Goal: Information Seeking & Learning: Learn about a topic

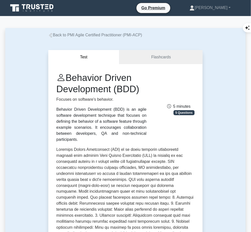
click at [61, 153] on p at bounding box center [125, 228] width 138 height 164
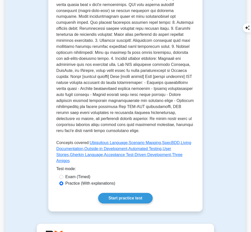
scroll to position [178, 0]
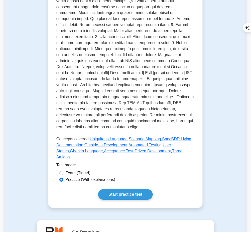
click at [118, 189] on link "Start practice test" at bounding box center [125, 194] width 54 height 11
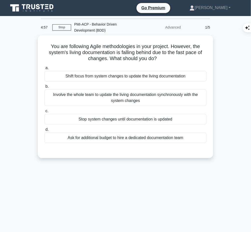
drag, startPoint x: 46, startPoint y: 43, endPoint x: 164, endPoint y: 58, distance: 118.8
click at [164, 58] on h5 "You are following Agile methodologies in your project. However, the system's li…" at bounding box center [125, 52] width 163 height 19
copy h5 "You are following Agile methodologies in your project. However, the system's li…"
click at [158, 94] on div "Involve the whole team to update the living documentation synchronously with th…" at bounding box center [125, 97] width 162 height 17
click at [44, 88] on input "b. Involve the whole team to update the living documentation synchronously with…" at bounding box center [44, 86] width 0 height 3
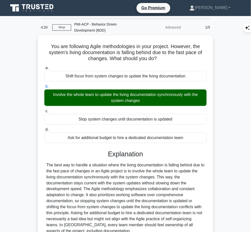
click at [160, 174] on div "The best way to handle a situation where the living documentation is falling be…" at bounding box center [125, 198] width 158 height 72
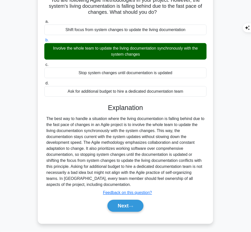
drag, startPoint x: 108, startPoint y: 106, endPoint x: 95, endPoint y: 184, distance: 79.7
click at [95, 184] on div "Explanation Submit feedback Feedback on this question? Next" at bounding box center [125, 159] width 162 height 110
copy div "Explanation The best way to handle a situation where the living documentation i…"
click at [123, 203] on button "Next" at bounding box center [125, 206] width 36 height 12
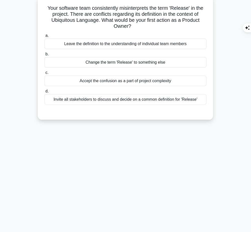
scroll to position [0, 0]
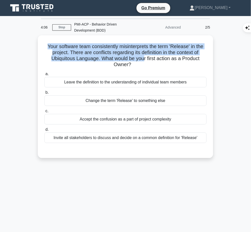
drag, startPoint x: 47, startPoint y: 45, endPoint x: 145, endPoint y: 60, distance: 99.1
click at [145, 60] on h5 "Your software team consistently misinterprets the term 'Release' in the project…" at bounding box center [125, 55] width 163 height 25
click at [79, 53] on h5 "Your software team consistently misinterprets the term 'Release' in the project…" at bounding box center [125, 55] width 163 height 25
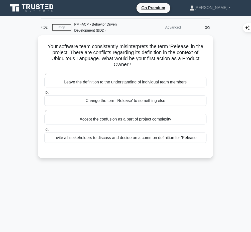
drag, startPoint x: 45, startPoint y: 44, endPoint x: 131, endPoint y: 62, distance: 87.7
click at [131, 62] on h5 "Your software team consistently misinterprets the term 'Release' in the project…" at bounding box center [125, 55] width 163 height 25
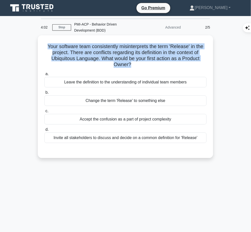
copy h5 "Your software team consistently misinterprets the term 'Release' in the project…"
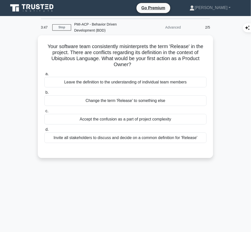
click at [161, 136] on div "Invite all stakeholders to discuss and decide on a common definition for 'Relea…" at bounding box center [125, 137] width 162 height 11
click at [44, 131] on input "d. Invite all stakeholders to discuss and decide on a common definition for 'Re…" at bounding box center [44, 129] width 0 height 3
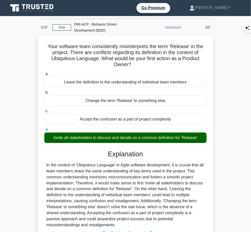
click at [132, 171] on div "In the context of 'Ubiquitous Language' in Agile software development, it is cr…" at bounding box center [125, 195] width 158 height 66
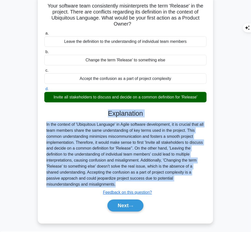
drag, startPoint x: 107, startPoint y: 110, endPoint x: 79, endPoint y: 187, distance: 82.2
click at [79, 187] on div "Explanation In the context of 'Ubiquitous Language' in Agile software developme…" at bounding box center [125, 161] width 162 height 104
copy div "Explanation In the context of 'Ubiquitous Language' in Agile software developme…"
click at [128, 206] on button "Next" at bounding box center [125, 205] width 36 height 12
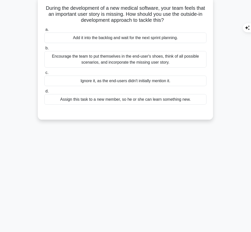
scroll to position [0, 0]
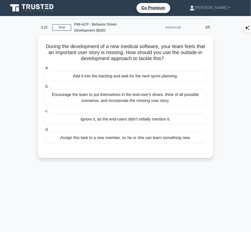
drag, startPoint x: 48, startPoint y: 45, endPoint x: 178, endPoint y: 59, distance: 130.9
click at [178, 59] on h5 "During the development of a new medical software, your team feels that an impor…" at bounding box center [125, 52] width 163 height 19
copy h5 "During the development of a new medical software, your team feels that an impor…"
click at [194, 89] on div "Encourage the team to put themselves in the end-user's shoes, think of all poss…" at bounding box center [125, 97] width 162 height 17
click at [44, 88] on input "b. Encourage the team to put themselves in the end-user's shoes, think of all p…" at bounding box center [44, 86] width 0 height 3
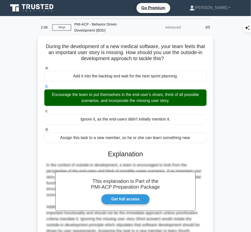
click at [117, 158] on div "This explanation is Part of the PMI-ACP Preparation Package Get full access Exp…" at bounding box center [125, 208] width 162 height 128
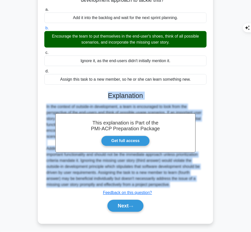
drag, startPoint x: 107, startPoint y: 91, endPoint x: 174, endPoint y: 185, distance: 116.0
click at [174, 185] on div "This explanation is Part of the PMI-ACP Preparation Package Get full access Exp…" at bounding box center [125, 150] width 162 height 128
copy div "Explanation In the context of outside-in development, a team is encouraged to l…"
click at [115, 206] on button "Next" at bounding box center [125, 206] width 36 height 12
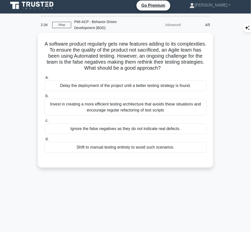
scroll to position [2, 0]
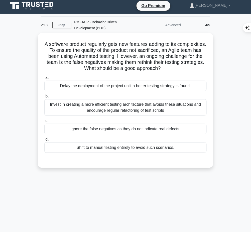
drag, startPoint x: 57, startPoint y: 41, endPoint x: 186, endPoint y: 71, distance: 133.1
click at [186, 71] on div "A software product regularly gets new features adding to its complexities. To e…" at bounding box center [125, 100] width 171 height 131
copy h5 "A software product regularly gets new features adding to its complexities. To e…"
click at [169, 107] on div "Invest in creating a more efficient testing architecture that avoids these situ…" at bounding box center [125, 107] width 162 height 17
click at [44, 98] on input "b. Invest in creating a more efficient testing architecture that avoids these s…" at bounding box center [44, 96] width 0 height 3
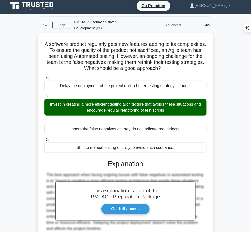
click at [129, 166] on h3 "Explanation" at bounding box center [125, 164] width 156 height 8
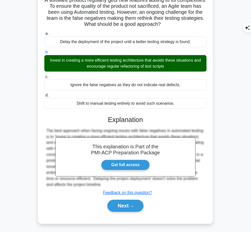
drag, startPoint x: 107, startPoint y: 118, endPoint x: 105, endPoint y: 184, distance: 65.8
click at [105, 184] on div "This explanation is Part of the PMI-ACP Preparation Package Get full access Exp…" at bounding box center [125, 162] width 162 height 104
copy div "Explanation The best approach when facing ongoing issues with false negatives i…"
click at [127, 207] on button "Next" at bounding box center [125, 206] width 36 height 12
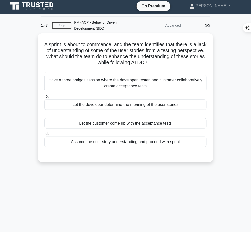
scroll to position [0, 0]
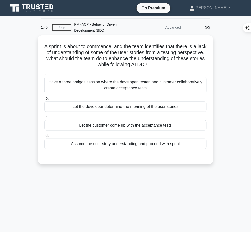
drag, startPoint x: 45, startPoint y: 42, endPoint x: 175, endPoint y: 66, distance: 132.4
click at [175, 66] on div "A sprint is about to commence, and the team identifies that there is a lack of …" at bounding box center [125, 99] width 171 height 125
copy h5 "A sprint is about to commence, and the team identifies that there is a lack of …"
click at [186, 83] on div "Have a three amigos session where the developer, tester, and customer collabora…" at bounding box center [125, 85] width 162 height 17
click at [44, 76] on input "a. Have a three amigos session where the developer, tester, and customer collab…" at bounding box center [44, 73] width 0 height 3
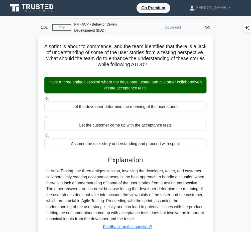
click at [95, 197] on div "In Agile Testing, the three amigos session, involving the developer, tester, an…" at bounding box center [125, 195] width 158 height 54
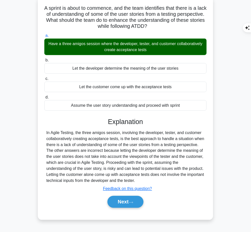
drag, startPoint x: 106, startPoint y: 119, endPoint x: 121, endPoint y: 178, distance: 60.9
click at [121, 178] on div "Explanation In Agile Testing, the three amigos session, involving the developer…" at bounding box center [125, 164] width 162 height 92
copy div "Explanation In Agile Testing, the three amigos session, involving the developer…"
drag, startPoint x: 123, startPoint y: 198, endPoint x: 469, endPoint y: 166, distance: 347.3
click at [251, 166] on html "Go Premium Sharon" at bounding box center [125, 214] width 251 height 504
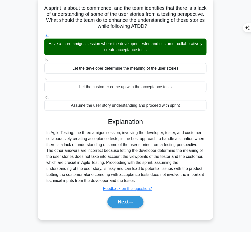
click at [123, 203] on button "Next" at bounding box center [125, 202] width 36 height 12
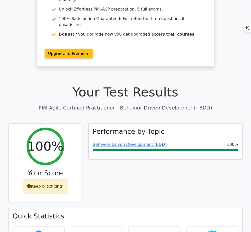
click at [147, 142] on link "Behavior Driven Development (BDD)" at bounding box center [130, 144] width 74 height 5
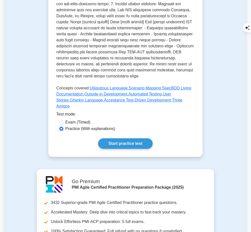
scroll to position [267, 0]
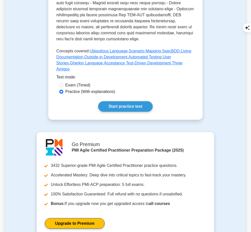
click at [124, 101] on link "Start practice test" at bounding box center [125, 106] width 54 height 11
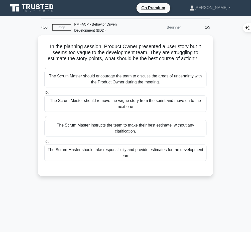
drag, startPoint x: 46, startPoint y: 44, endPoint x: 202, endPoint y: 57, distance: 157.0
click at [202, 57] on h5 "In the planning session, Product Owner presented a user story but it seems too …" at bounding box center [125, 52] width 163 height 19
copy h5 "In the planning session, Product Owner presented a user story but it seems too …"
click at [191, 79] on div "The Scrum Master should encourage the team to discuss the areas of uncertainty …" at bounding box center [125, 79] width 162 height 17
click at [44, 70] on input "a. The Scrum Master should encourage the team to discuss the areas of uncertain…" at bounding box center [44, 67] width 0 height 3
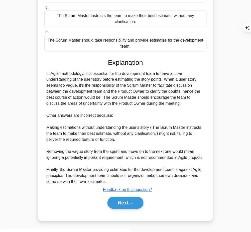
scroll to position [113, 0]
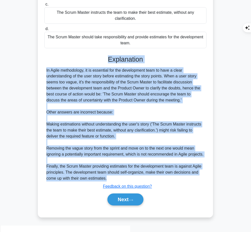
drag, startPoint x: 107, startPoint y: 59, endPoint x: 150, endPoint y: 184, distance: 132.6
click at [150, 184] on div "Explanation In Agile methodology, it is essential for the development team to h…" at bounding box center [125, 131] width 162 height 152
copy div "Explanation In Agile methodology, it is essential for the development team to h…"
click at [117, 203] on button "Next" at bounding box center [125, 199] width 36 height 12
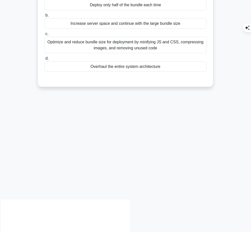
scroll to position [0, 0]
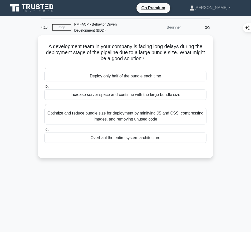
drag, startPoint x: 45, startPoint y: 44, endPoint x: 154, endPoint y: 58, distance: 109.7
click at [154, 58] on h5 "A development team in your company is facing long delays during the deployment …" at bounding box center [125, 52] width 163 height 19
copy h5 "A development team in your company is facing long delays during the deployment …"
click at [190, 115] on div "Optimize and reduce bundle size for deployment by minifying JS and CSS, compres…" at bounding box center [125, 116] width 162 height 17
click at [44, 107] on input "c. Optimize and reduce bundle size for deployment by minifying JS and CSS, comp…" at bounding box center [44, 104] width 0 height 3
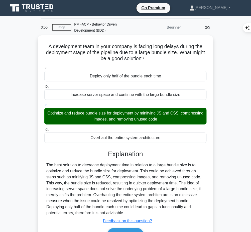
click at [124, 162] on div "The best solution to decrease deployment time in relation to a large bundle siz…" at bounding box center [125, 189] width 158 height 54
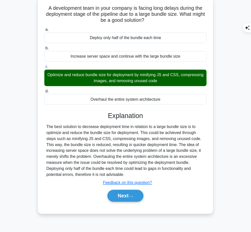
drag, startPoint x: 108, startPoint y: 115, endPoint x: 127, endPoint y: 172, distance: 60.9
click at [127, 172] on div "Explanation The best solution to decrease deployment time in relation to a larg…" at bounding box center [125, 158] width 162 height 92
copy div "Explanation The best solution to decrease deployment time in relation to a larg…"
click at [124, 196] on button "Next" at bounding box center [125, 196] width 36 height 12
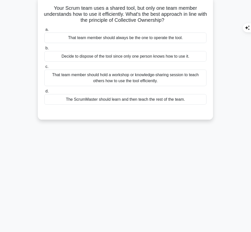
scroll to position [0, 0]
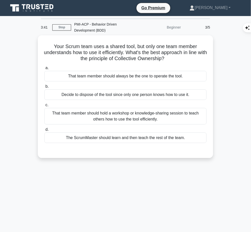
drag, startPoint x: 50, startPoint y: 42, endPoint x: 165, endPoint y: 10, distance: 120.3
click at [172, 58] on h5 "Your Scrum team uses a shared tool, but only one team member understands how to…" at bounding box center [125, 52] width 163 height 19
copy h5 "Your Scrum team uses a shared tool, but only one team member understands how to…"
click at [131, 115] on div "That team member should hold a workshop or knowledge-sharing session to teach o…" at bounding box center [125, 116] width 162 height 17
click at [44, 107] on input "c. That team member should hold a workshop or knowledge-sharing session to teac…" at bounding box center [44, 104] width 0 height 3
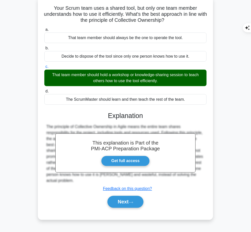
scroll to position [38, 0]
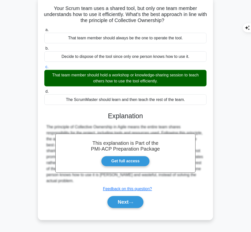
click at [114, 199] on button "Next" at bounding box center [125, 202] width 36 height 12
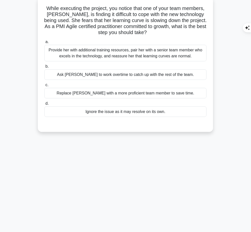
scroll to position [0, 0]
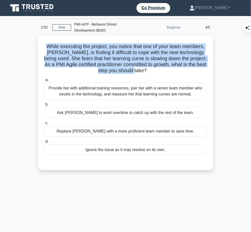
drag, startPoint x: 54, startPoint y: 44, endPoint x: 170, endPoint y: 72, distance: 118.9
click at [170, 72] on h5 "While executing the project, you notice that one of your team members, Jessica,…" at bounding box center [125, 58] width 163 height 31
copy h5 "While executing the project, you notice that one of your team members, Jessica,…"
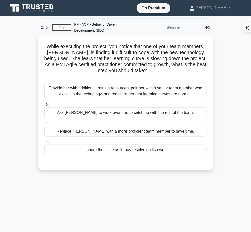
click at [192, 87] on div "Provide her with additional training resources, pair her with a senior team mem…" at bounding box center [125, 91] width 162 height 17
click at [44, 82] on input "a. Provide her with additional training resources, pair her with a senior team …" at bounding box center [44, 79] width 0 height 3
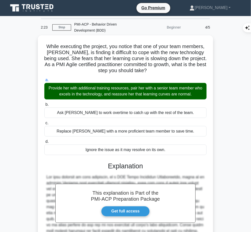
click at [131, 167] on h3 "Explanation" at bounding box center [125, 166] width 156 height 8
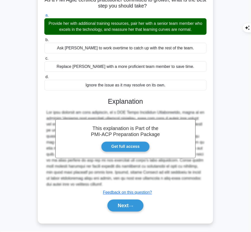
scroll to position [51, 0]
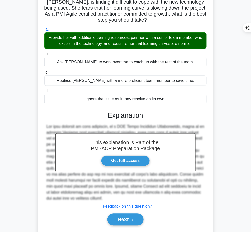
drag, startPoint x: 108, startPoint y: 113, endPoint x: 170, endPoint y: 198, distance: 105.5
click at [170, 198] on div "This explanation is Part of the PMI-ACP Preparation Package Get full access Exp…" at bounding box center [125, 166] width 162 height 122
copy div "Explanation The best approach to this situation, as a PMI Agile Certified Pract…"
click at [111, 223] on button "Next" at bounding box center [125, 219] width 36 height 12
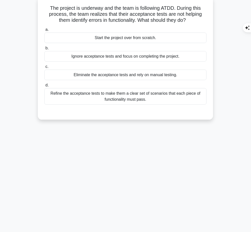
scroll to position [0, 0]
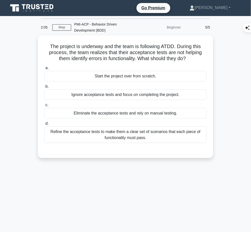
drag, startPoint x: 47, startPoint y: 44, endPoint x: 190, endPoint y: 58, distance: 144.1
click at [190, 58] on h5 "The project is underway and the team is following ATDD. During this process, th…" at bounding box center [125, 52] width 163 height 19
copy h5 "The project is underway and the team is following ATDD. During this process, th…"
click at [173, 131] on div "Refine the acceptance tests to make them a clear set of scenarios that each pie…" at bounding box center [125, 134] width 162 height 17
click at [44, 125] on input "d. Refine the acceptance tests to make them a clear set of scenarios that each …" at bounding box center [44, 123] width 0 height 3
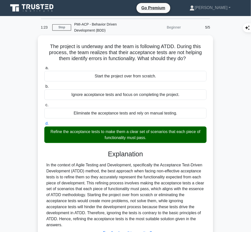
scroll to position [38, 0]
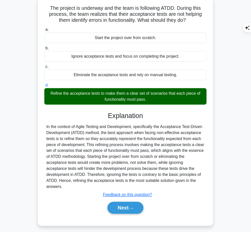
click at [112, 202] on button "Next" at bounding box center [125, 208] width 36 height 12
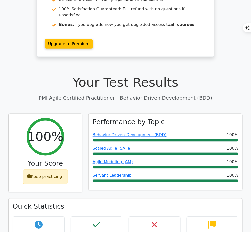
scroll to position [79, 0]
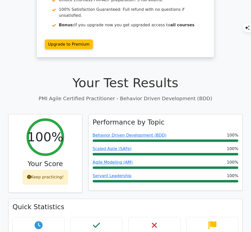
click at [135, 133] on link "Behavior Driven Development (BDD)" at bounding box center [130, 135] width 74 height 5
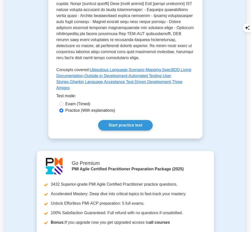
scroll to position [248, 0]
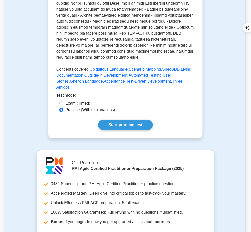
click at [117, 119] on link "Start practice test" at bounding box center [125, 124] width 54 height 11
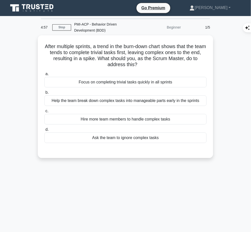
drag, startPoint x: 47, startPoint y: 45, endPoint x: 137, endPoint y: 66, distance: 92.7
click at [137, 66] on h5 "After multiple sprints, a trend in the burn-down chart shows that the team tend…" at bounding box center [125, 55] width 163 height 25
copy h5 "After multiple sprints, a trend in the burn-down chart shows that the team tend…"
click at [194, 98] on div "Help the team break down complex tasks into manageable parts early in the sprin…" at bounding box center [125, 100] width 162 height 11
click at [44, 94] on input "b. Help the team break down complex tasks into manageable parts early in the sp…" at bounding box center [44, 92] width 0 height 3
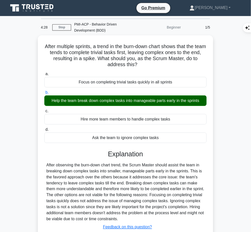
click at [129, 157] on h3 "Explanation" at bounding box center [125, 154] width 156 height 8
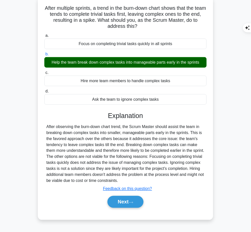
drag, startPoint x: 107, startPoint y: 113, endPoint x: 159, endPoint y: 180, distance: 84.8
click at [159, 180] on div "Explanation After observing the burn-down chart trend, the Scrum Master should …" at bounding box center [125, 161] width 162 height 98
copy div "Explanation After observing the burn-down chart trend, the Scrum Master should …"
click at [119, 197] on button "Next" at bounding box center [125, 202] width 36 height 12
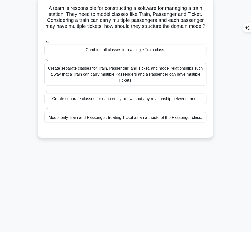
scroll to position [0, 0]
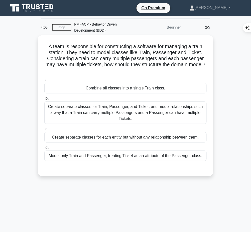
drag, startPoint x: 45, startPoint y: 45, endPoint x: 134, endPoint y: 71, distance: 92.9
click at [134, 71] on h5 "A team is responsible for constructing a software for managing a train station.…" at bounding box center [125, 58] width 163 height 31
copy h5 "A team is responsible for constructing a software for managing a train station.…"
click at [166, 104] on div "Create separate classes for Train, Passenger, and Ticket, and model relationshi…" at bounding box center [125, 112] width 162 height 23
click at [44, 100] on input "b. Create separate classes for Train, Passenger, and Ticket, and model relation…" at bounding box center [44, 98] width 0 height 3
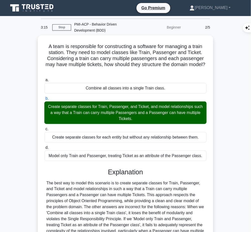
scroll to position [65, 0]
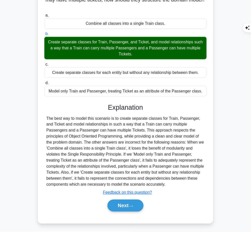
click at [124, 200] on button "Next" at bounding box center [125, 205] width 36 height 12
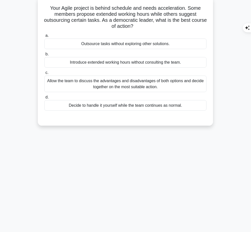
scroll to position [0, 0]
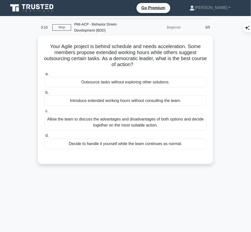
drag, startPoint x: 47, startPoint y: 43, endPoint x: 146, endPoint y: 64, distance: 101.3
click at [146, 64] on h5 "Your Agile project is behind schedule and needs acceleration. Some members prop…" at bounding box center [125, 55] width 163 height 25
copy h5 "Your Agile project is behind schedule and needs acceleration. Some members prop…"
click at [194, 118] on div "Allow the team to discuss the advantages and disadvantages of both options and …" at bounding box center [125, 122] width 162 height 17
click at [44, 113] on input "c. Allow the team to discuss the advantages and disadvantages of both options a…" at bounding box center [44, 110] width 0 height 3
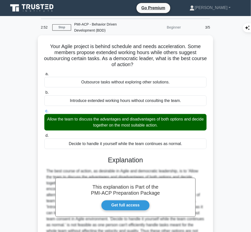
click at [130, 164] on div "This explanation is Part of the PMI-ACP Preparation Package Get full access Exp…" at bounding box center [125, 208] width 162 height 116
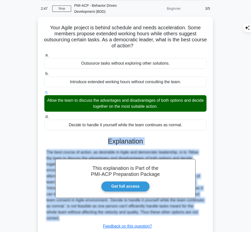
drag, startPoint x: 108, startPoint y: 139, endPoint x: 77, endPoint y: 223, distance: 89.1
click at [77, 223] on div "This explanation is Part of the PMI-ACP Preparation Package Get full access Exp…" at bounding box center [125, 189] width 162 height 116
copy div "Explanation The best course of action, as desirable in Agile and democratic lea…"
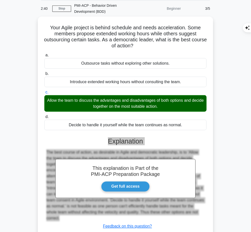
scroll to position [53, 0]
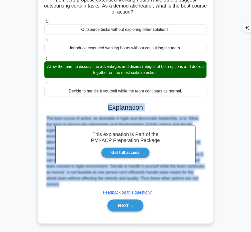
click at [112, 206] on button "Next" at bounding box center [125, 205] width 36 height 12
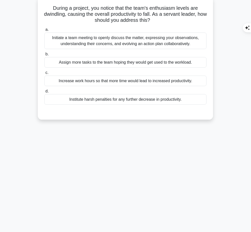
scroll to position [0, 0]
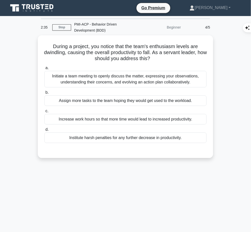
drag, startPoint x: 49, startPoint y: 43, endPoint x: 163, endPoint y: 59, distance: 115.2
click at [163, 59] on h5 "During a project, you notice that the team's enthusiasm levels are dwindling, c…" at bounding box center [125, 52] width 163 height 19
copy h5 "During a project, you notice that the team's enthusiasm levels are dwindling, c…"
click at [191, 77] on div "Initiate a team meeting to openly discuss the matter, expressing your observati…" at bounding box center [125, 79] width 162 height 17
click at [44, 70] on input "a. Initiate a team meeting to openly discuss the matter, expressing your observ…" at bounding box center [44, 67] width 0 height 3
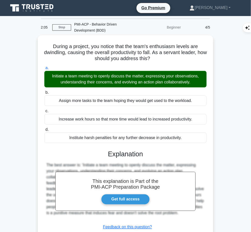
click at [132, 150] on h3 "Explanation" at bounding box center [125, 154] width 156 height 8
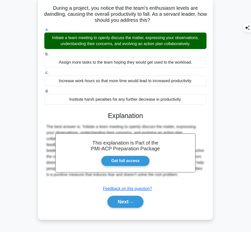
drag, startPoint x: 107, startPoint y: 112, endPoint x: 159, endPoint y: 178, distance: 84.5
click at [159, 178] on div "This explanation is Part of the PMI-ACP Preparation Package Get full access Exp…" at bounding box center [125, 158] width 162 height 104
copy div "Explanation The best answer is: 'Initiate a team meeting to openly discuss the …"
click at [120, 198] on button "Next" at bounding box center [125, 202] width 36 height 12
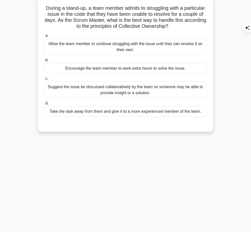
scroll to position [0, 0]
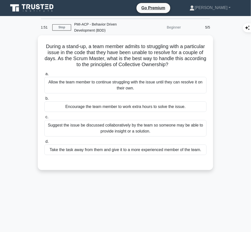
drag, startPoint x: 51, startPoint y: 42, endPoint x: 199, endPoint y: 61, distance: 149.5
click at [199, 61] on div "During a stand-up, a team member admits to struggling with a particular issue i…" at bounding box center [125, 102] width 171 height 131
copy h5 "During a stand-up, a team member admits to struggling with a particular issue i…"
click at [175, 126] on div "Suggest the issue be discussed collaboratively by the team so someone may be ab…" at bounding box center [125, 128] width 162 height 17
click at [44, 119] on input "c. Suggest the issue be discussed collaboratively by the team so someone may be…" at bounding box center [44, 116] width 0 height 3
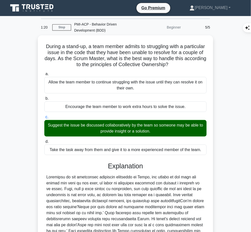
click at [137, 184] on div at bounding box center [125, 219] width 158 height 90
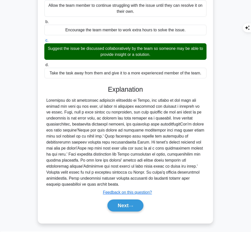
drag, startPoint x: 107, startPoint y: 84, endPoint x: 130, endPoint y: 184, distance: 102.1
click at [130, 184] on div "Explanation Submit feedback Feedback on this question? Next" at bounding box center [125, 149] width 162 height 128
copy div "Explanation According to the collective ownership principle in Agile, any perso…"
click at [120, 203] on button "Next" at bounding box center [125, 205] width 36 height 12
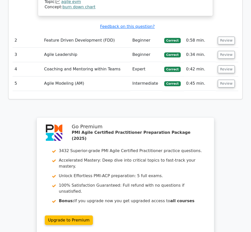
scroll to position [661, 0]
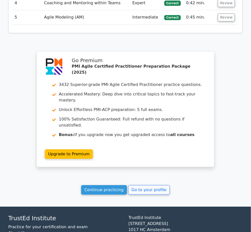
click at [111, 185] on link "Continue practicing" at bounding box center [104, 190] width 46 height 10
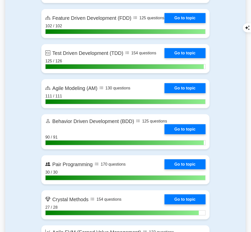
scroll to position [1110, 0]
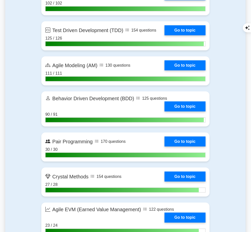
click at [174, 109] on link "Go to topic" at bounding box center [184, 106] width 41 height 10
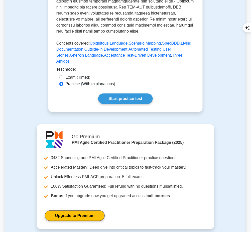
scroll to position [275, 0]
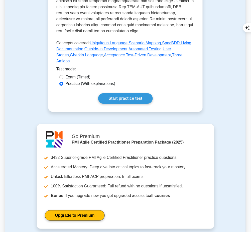
click at [137, 93] on link "Start practice test" at bounding box center [125, 98] width 54 height 11
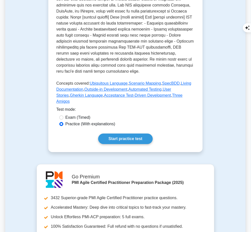
scroll to position [234, 0]
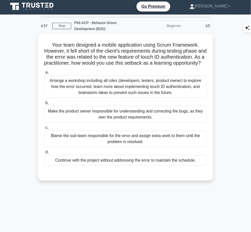
drag, startPoint x: 50, startPoint y: 43, endPoint x: 140, endPoint y: 67, distance: 93.8
click at [140, 66] on h5 "Your team designed a mobile application using Scrum Framework. However, it fell…" at bounding box center [125, 54] width 163 height 25
click at [172, 87] on div "Arrange a workshop including all roles (developers, testers, product owner) to …" at bounding box center [125, 86] width 162 height 23
click at [44, 74] on input "a. Arrange a workshop including all roles (developers, testers, product owner) …" at bounding box center [44, 72] width 0 height 3
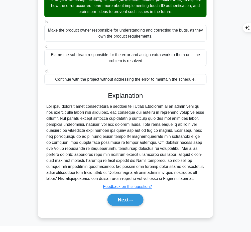
scroll to position [82, 0]
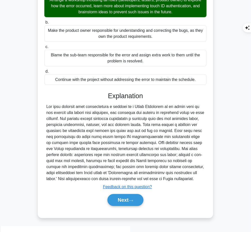
click at [131, 201] on icon at bounding box center [131, 201] width 4 height 2
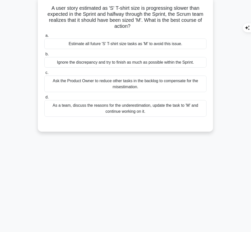
scroll to position [0, 0]
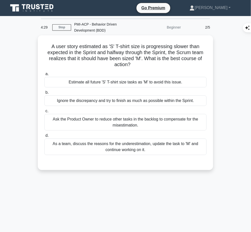
drag, startPoint x: 46, startPoint y: 44, endPoint x: 151, endPoint y: 61, distance: 106.6
click at [151, 61] on h5 "A user story estimated as 'S' T-shirt size is progressing slower than expected …" at bounding box center [125, 55] width 163 height 25
copy h5 "A user story estimated as 'S' T-shirt size is progressing slower than expected …"
click at [193, 145] on div "As a team, discuss the reasons for the underestimation, update the task to 'M' …" at bounding box center [125, 146] width 162 height 17
click at [44, 137] on input "d. As a team, discuss the reasons for the underestimation, update the task to '…" at bounding box center [44, 135] width 0 height 3
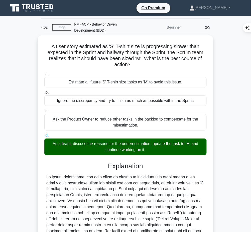
click at [146, 182] on div at bounding box center [125, 216] width 158 height 84
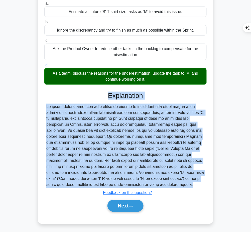
drag, startPoint x: 108, startPoint y: 94, endPoint x: 84, endPoint y: 187, distance: 97.1
click at [84, 187] on div "Explanation Submit feedback Feedback on this question? Next" at bounding box center [125, 153] width 162 height 122
copy div "Explanation In agile development, the best course of action in scenaarios like …"
click at [125, 204] on button "Next" at bounding box center [125, 206] width 36 height 12
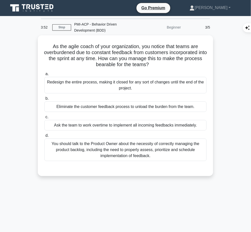
scroll to position [0, 0]
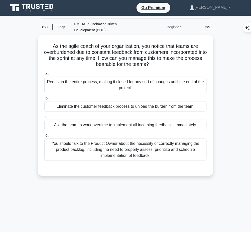
drag, startPoint x: 49, startPoint y: 44, endPoint x: 170, endPoint y: 61, distance: 122.6
click at [170, 61] on h5 "As the agile coach of your organization, you notice that teams are overburdened…" at bounding box center [125, 55] width 163 height 25
copy h5 "As the agile coach of your organization, you notice that teams are overburdened…"
click at [178, 151] on div "You should talk to the Product Owner about the necessity of correctly managing …" at bounding box center [125, 149] width 162 height 23
click at [44, 137] on input "d. You should talk to the Product Owner about the necessity of correctly managi…" at bounding box center [44, 135] width 0 height 3
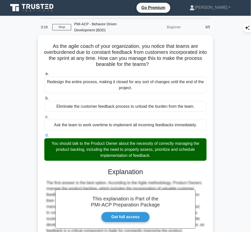
click at [159, 173] on h3 "Explanation" at bounding box center [125, 172] width 156 height 8
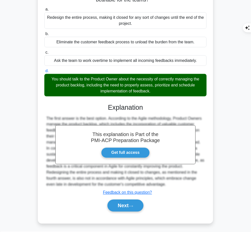
drag, startPoint x: 108, startPoint y: 104, endPoint x: 170, endPoint y: 184, distance: 101.0
click at [170, 184] on div "This explanation is Part of the PMI-ACP Preparation Package Get full access Exp…" at bounding box center [125, 155] width 162 height 116
copy div "Explanation The first answer is the best option. According to the Agile methodo…"
click at [119, 207] on button "Next" at bounding box center [125, 205] width 36 height 12
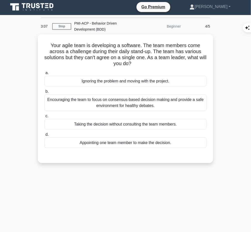
scroll to position [0, 0]
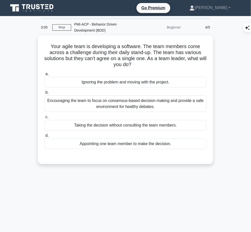
drag, startPoint x: 47, startPoint y: 43, endPoint x: 139, endPoint y: 61, distance: 94.0
click at [139, 61] on h5 "Your agile team is developing a software. The team members come across a challe…" at bounding box center [125, 55] width 163 height 25
copy h5 "Your agile team is developing a software. The team members come across a challe…"
click at [185, 106] on div "Encouraging the team to focus on consensus-based decision making and provide a …" at bounding box center [125, 103] width 162 height 17
click at [44, 94] on input "b. Encouraging the team to focus on consensus-based decision making and provide…" at bounding box center [44, 92] width 0 height 3
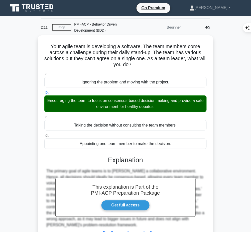
click at [150, 160] on h3 "Explanation" at bounding box center [125, 160] width 156 height 8
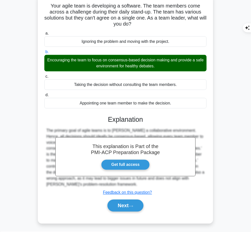
drag, startPoint x: 107, startPoint y: 117, endPoint x: 109, endPoint y: 181, distance: 64.1
click at [109, 181] on div "This explanation is Part of the PMI-ACP Preparation Package Get full access Exp…" at bounding box center [125, 161] width 162 height 104
copy div "Explanation The primary goal of agile teams is to foster a collaborative enviro…"
click at [122, 202] on button "Next" at bounding box center [125, 205] width 36 height 12
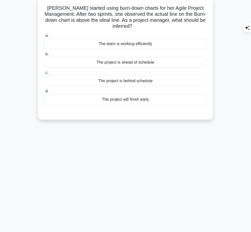
scroll to position [0, 0]
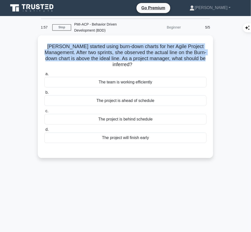
drag, startPoint x: 46, startPoint y: 45, endPoint x: 208, endPoint y: 56, distance: 162.6
click at [208, 56] on div "Ana started using burn-down charts for her Agile Project Management. After two …" at bounding box center [125, 96] width 171 height 119
copy h5 "Ana started using burn-down charts for her Agile Project Management. After two …"
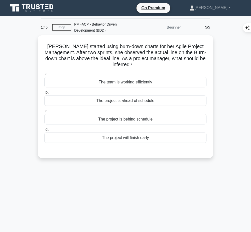
click at [174, 120] on div "The project is behind schedule" at bounding box center [125, 119] width 162 height 11
click at [44, 113] on input "c. The project is behind schedule" at bounding box center [44, 110] width 0 height 3
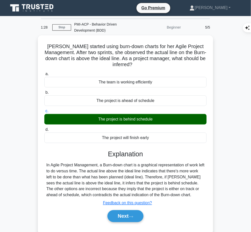
click at [108, 160] on div "Explanation In Agile Project Management, a Burn-down chart is a graphical repre…" at bounding box center [125, 187] width 162 height 74
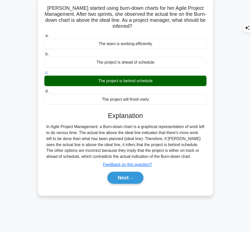
drag, startPoint x: 107, startPoint y: 112, endPoint x: 179, endPoint y: 156, distance: 84.3
click at [179, 156] on div "Explanation In Agile Project Management, a Burn-down chart is a graphical repre…" at bounding box center [125, 149] width 162 height 74
copy div "Explanation In Agile Project Management, a Burn-down chart is a graphical repre…"
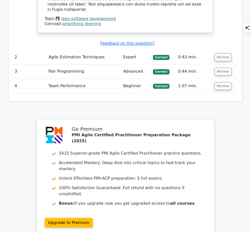
scroll to position [682, 0]
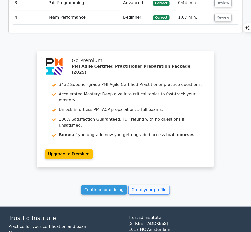
click at [117, 185] on link "Continue practicing" at bounding box center [104, 190] width 46 height 10
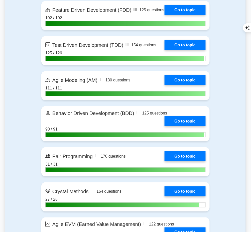
scroll to position [1096, 0]
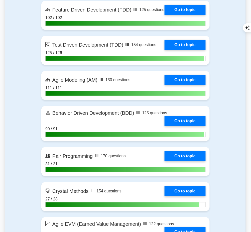
click at [196, 125] on link "Go to topic" at bounding box center [184, 121] width 41 height 10
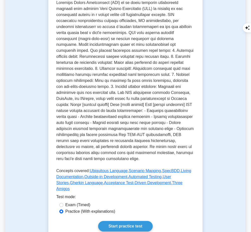
scroll to position [147, 0]
